Goal: Find contact information: Find contact information

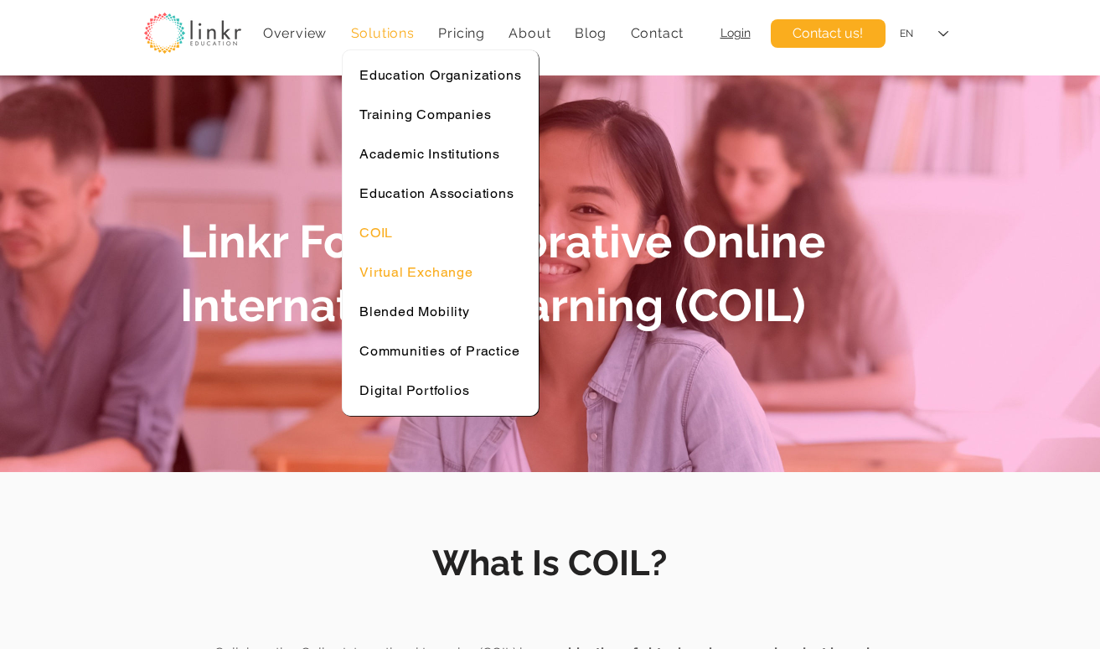
click at [424, 268] on span "Virtual Exchange" at bounding box center [417, 272] width 114 height 16
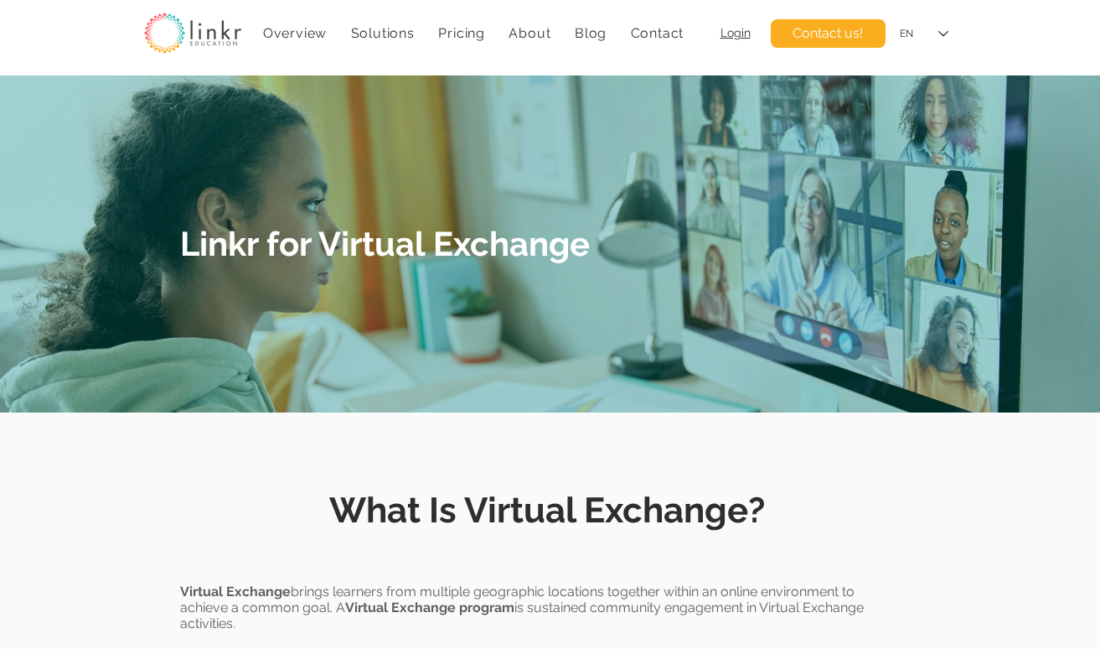
click at [386, 462] on div at bounding box center [550, 482] width 1100 height 140
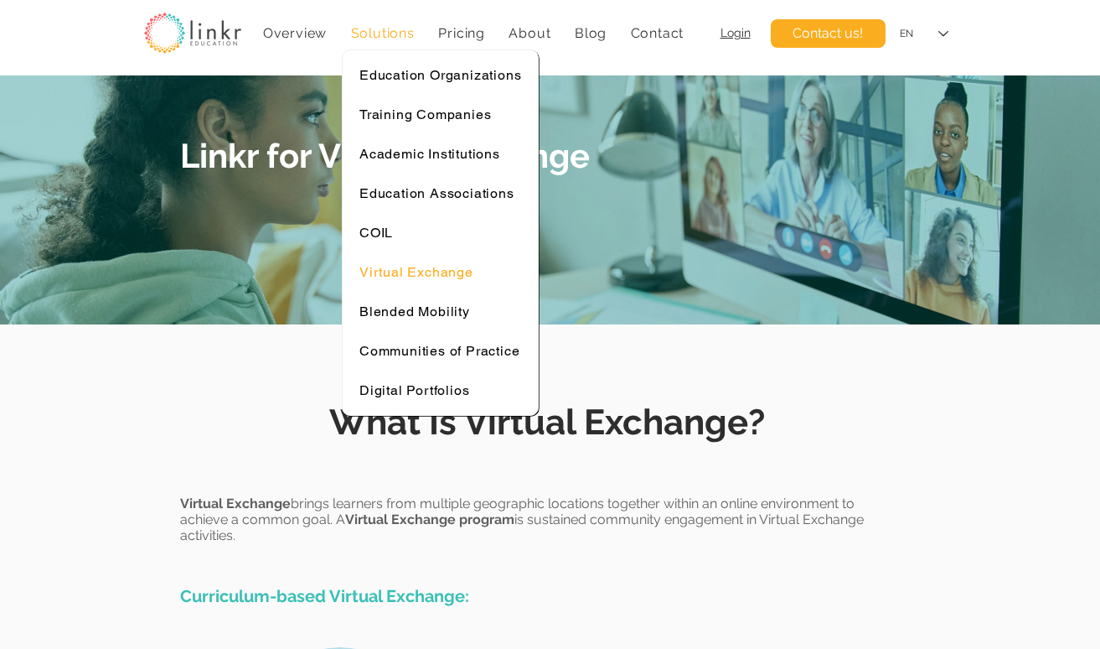
scroll to position [89, 0]
click at [387, 32] on span "Solutions" at bounding box center [383, 33] width 64 height 16
click at [385, 35] on span "Solutions" at bounding box center [383, 33] width 64 height 16
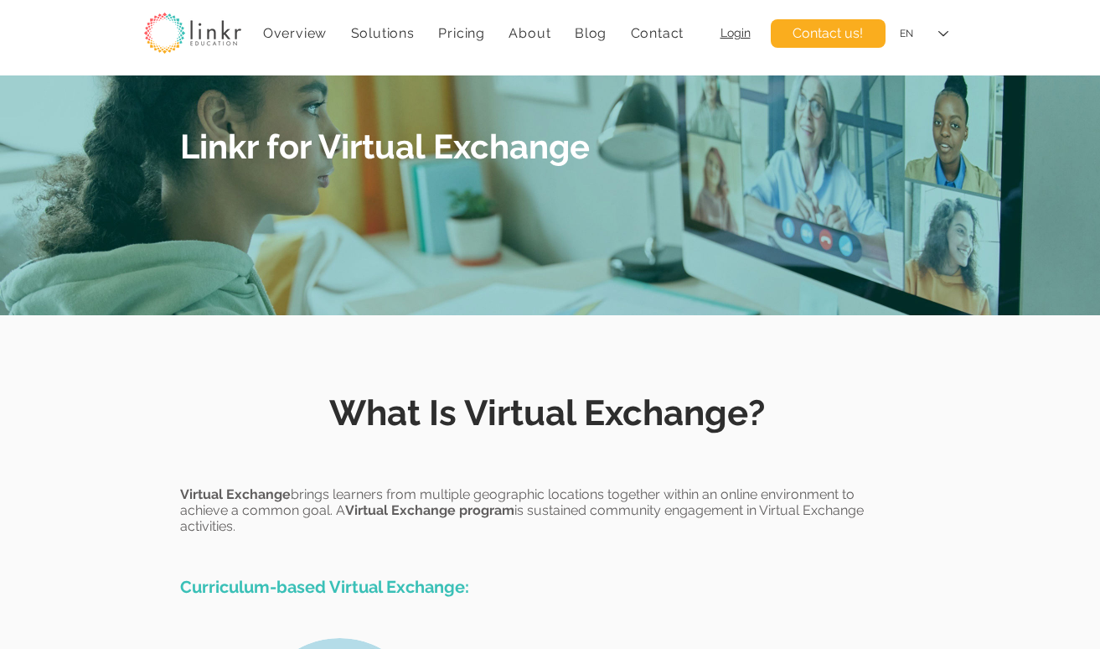
scroll to position [0, 0]
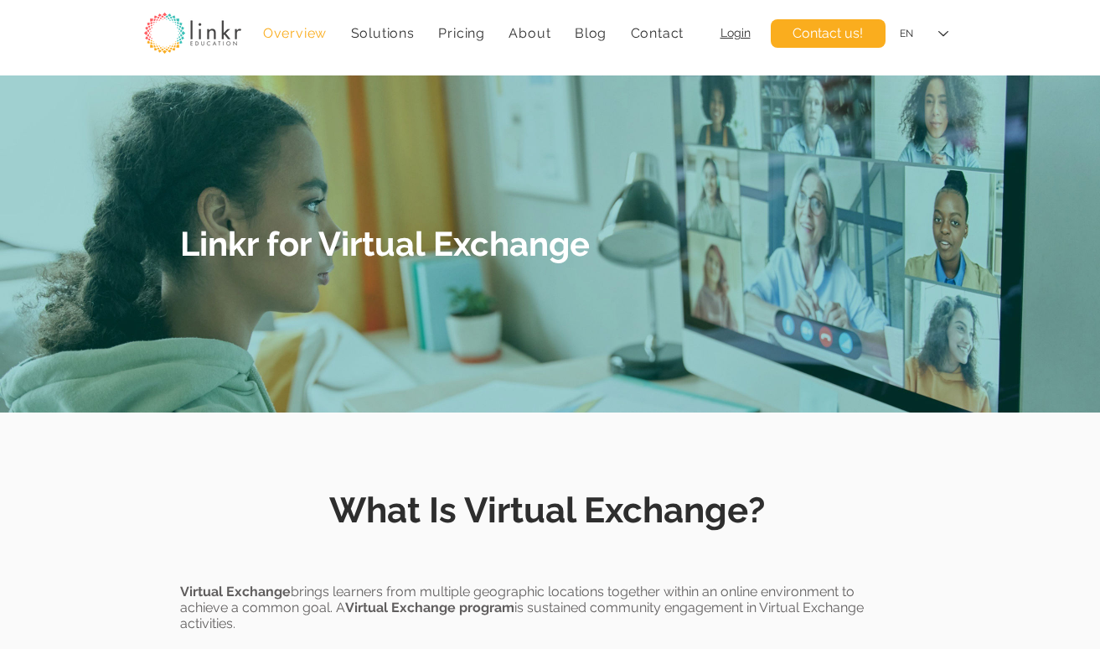
click at [300, 38] on span "Overview" at bounding box center [295, 33] width 64 height 16
click at [205, 34] on img at bounding box center [192, 33] width 97 height 41
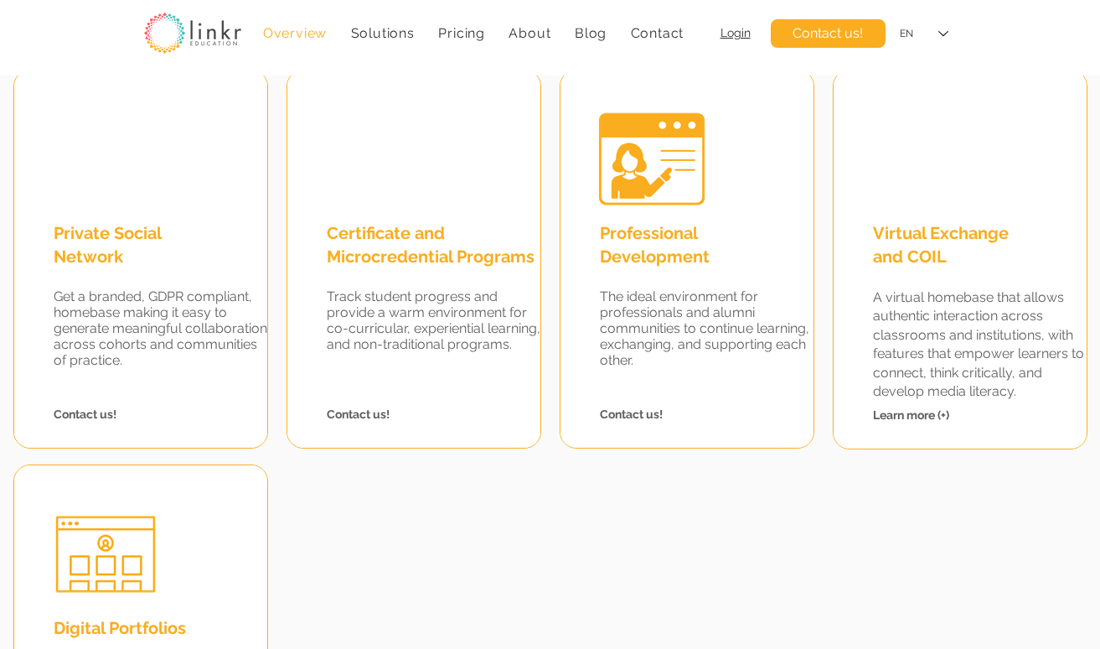
scroll to position [1598, 0]
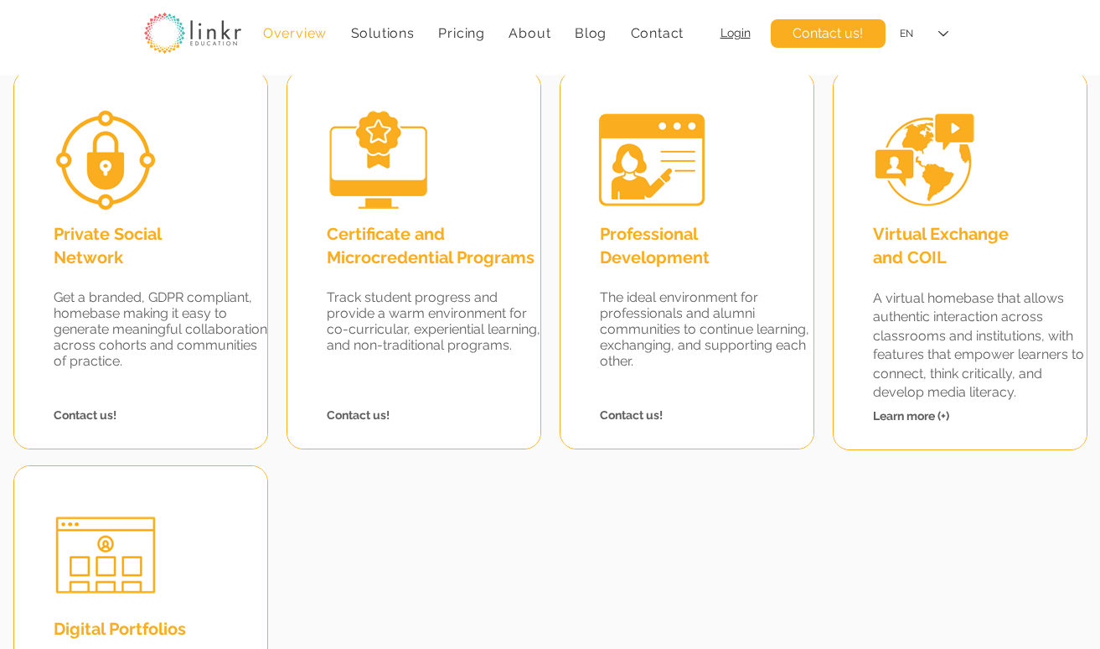
click at [631, 412] on span "Contact us!" at bounding box center [631, 414] width 63 height 13
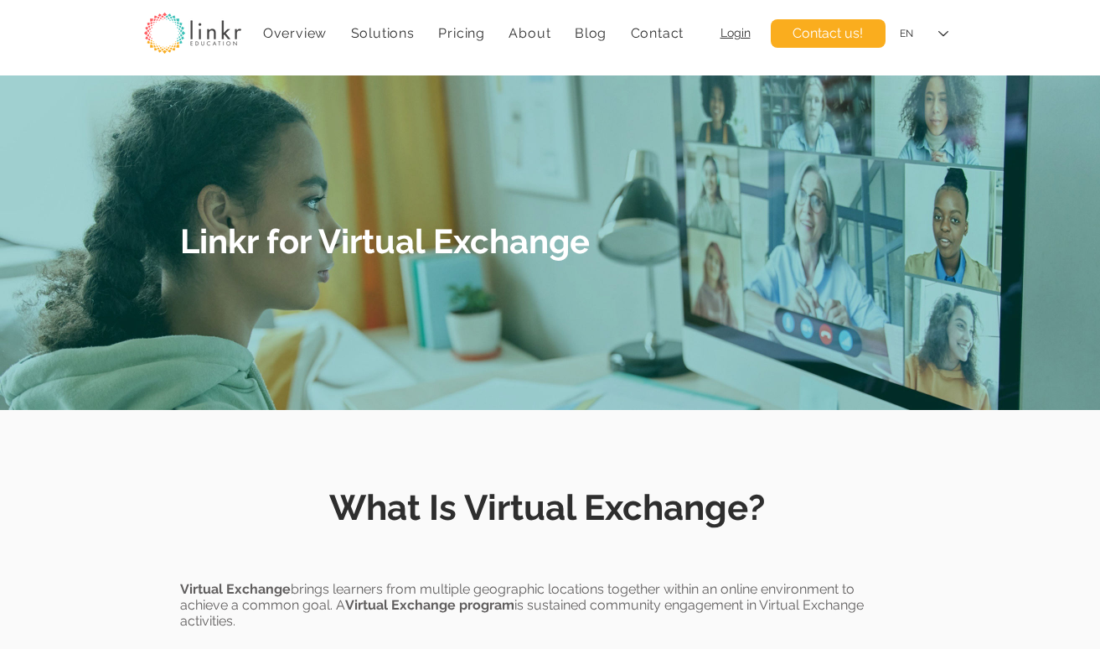
scroll to position [4, 0]
